Goal: Navigation & Orientation: Go to known website

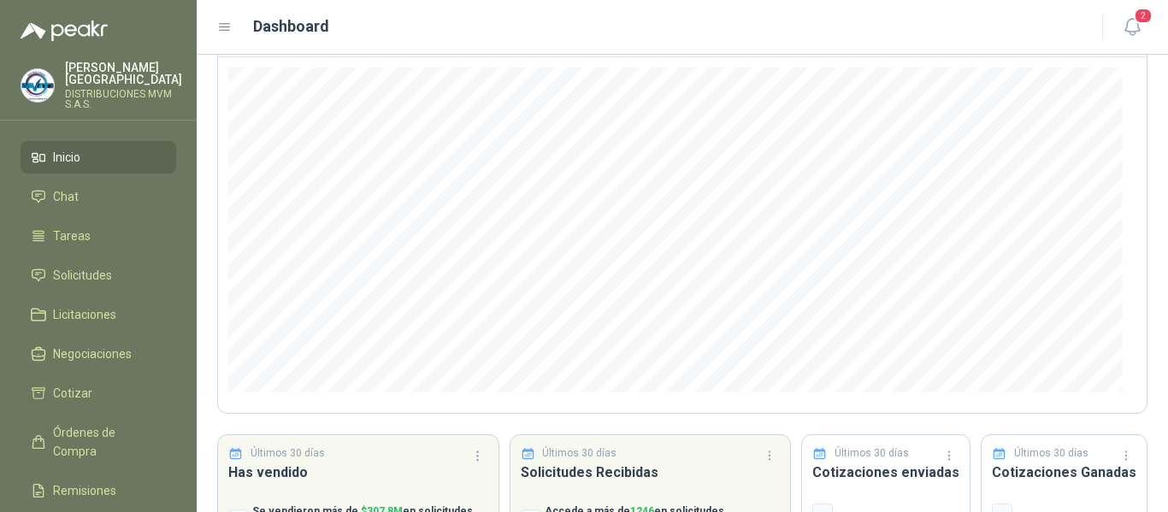
scroll to position [165, 0]
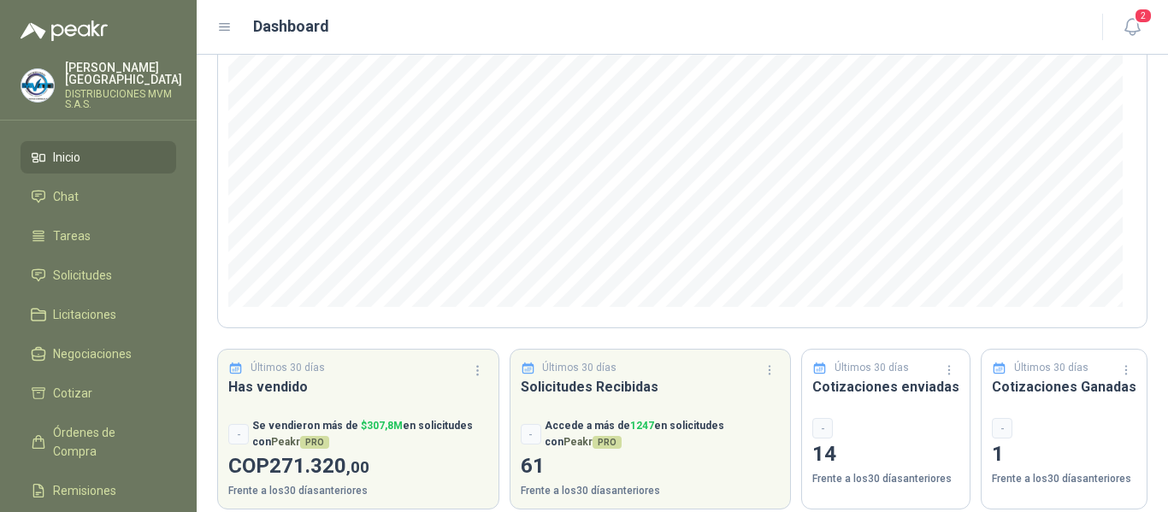
scroll to position [258, 0]
